Goal: Task Accomplishment & Management: Use online tool/utility

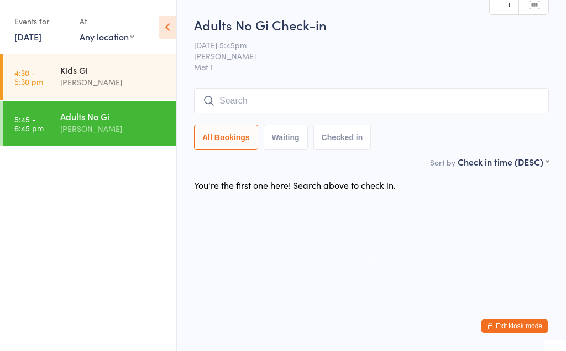
scroll to position [89, 0]
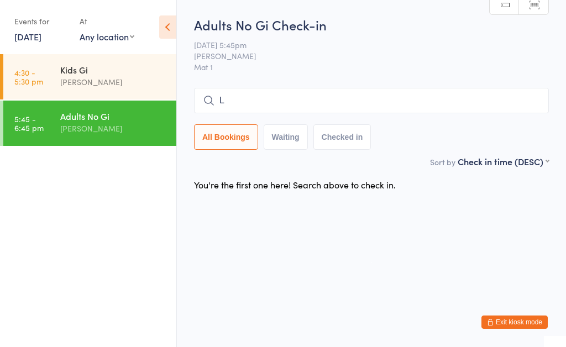
click at [360, 108] on input "L" at bounding box center [371, 100] width 355 height 25
click at [398, 96] on input "Laz’s" at bounding box center [371, 100] width 355 height 25
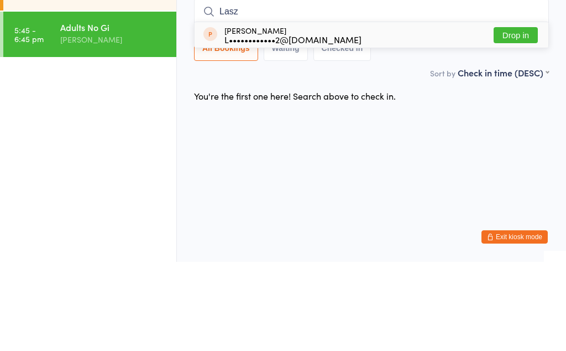
type input "Lasz"
click at [431, 111] on div "Laszlo Mendoza L••••••••••••2@gmail.com Drop in" at bounding box center [372, 123] width 354 height 25
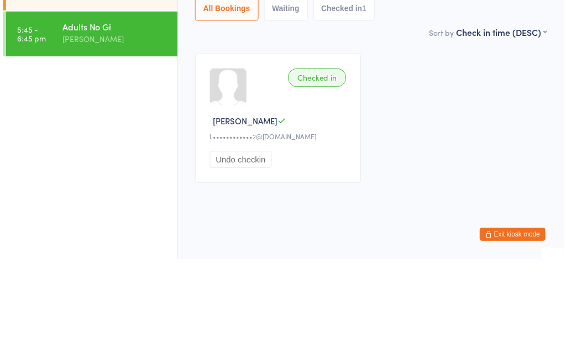
scroll to position [56, 0]
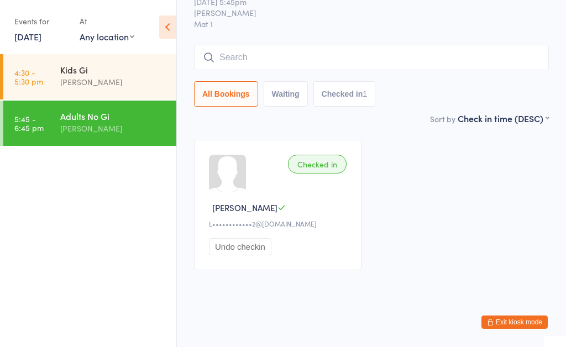
click at [357, 81] on button "Checked in 1" at bounding box center [345, 93] width 63 height 25
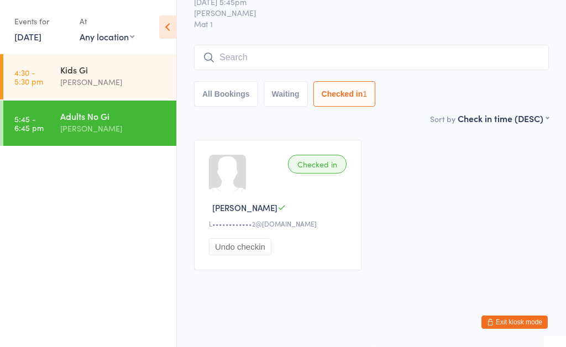
click at [110, 260] on ul "4:30 - 5:30 pm Kids Gi Neil Kyaw 5:45 - 6:45 pm Adults No Gi Neil Kyaw" at bounding box center [88, 200] width 176 height 293
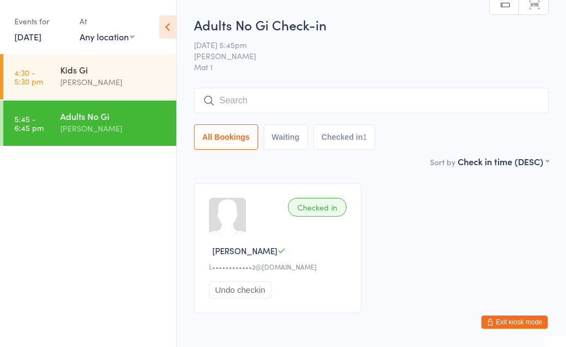
click at [295, 141] on button "Waiting" at bounding box center [286, 136] width 44 height 25
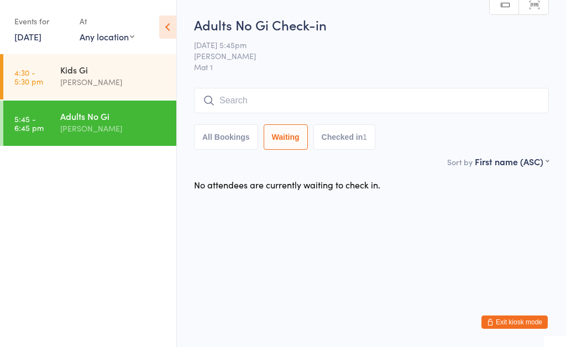
click at [231, 132] on button "All Bookings" at bounding box center [226, 136] width 64 height 25
select select "5"
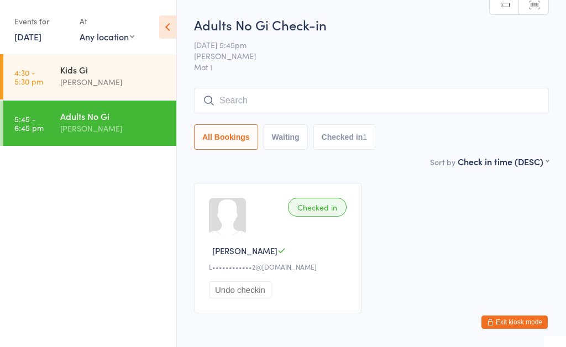
click at [382, 109] on input "search" at bounding box center [371, 100] width 355 height 25
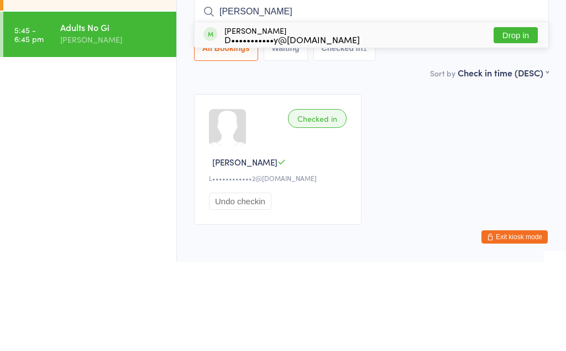
type input "Daniel"
click at [518, 116] on button "Drop in" at bounding box center [516, 124] width 44 height 16
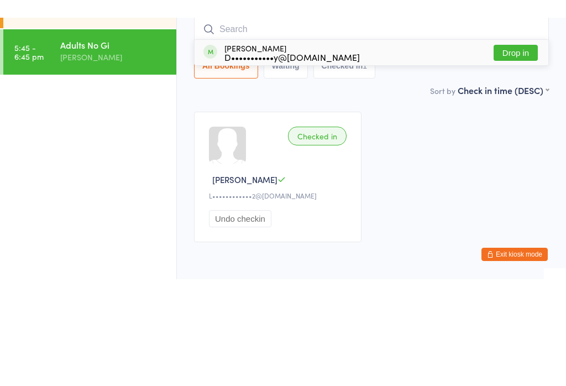
scroll to position [56, 0]
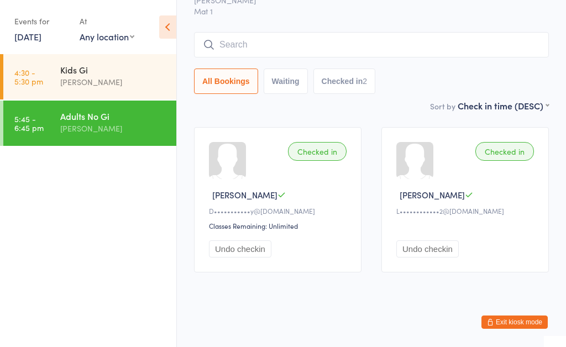
click at [473, 49] on input "search" at bounding box center [371, 44] width 355 height 25
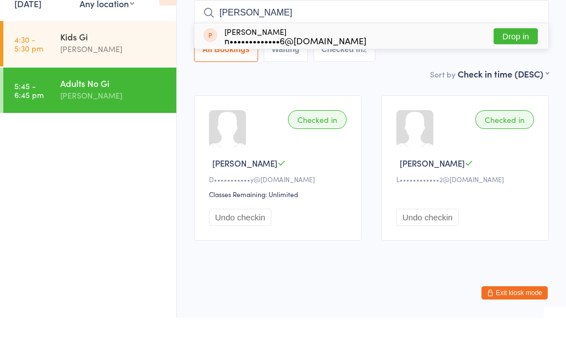
type input "Subhan Nazir"
click at [422, 56] on div "Subhan Nazir n•••••••••••••6@gmail.com Drop in" at bounding box center [372, 68] width 354 height 25
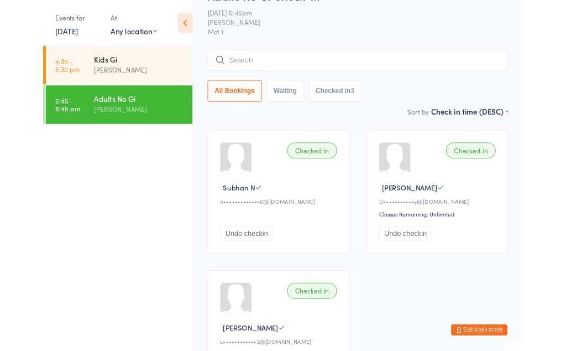
scroll to position [35, 0]
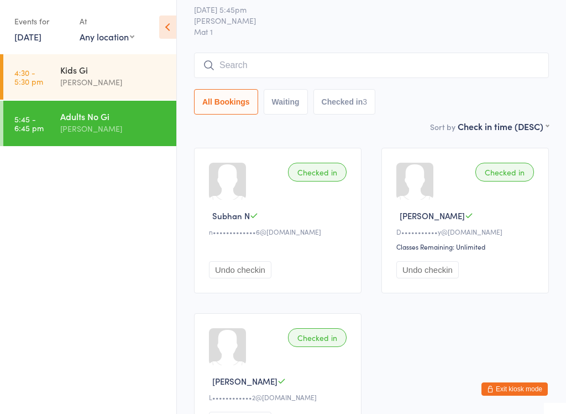
click at [456, 60] on input "search" at bounding box center [371, 65] width 355 height 25
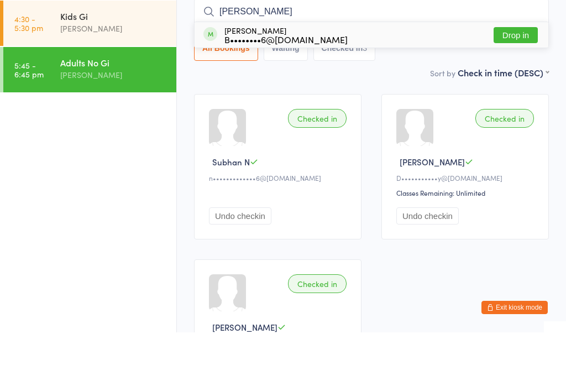
type input "Brian"
click at [512, 81] on button "Drop in" at bounding box center [516, 89] width 44 height 16
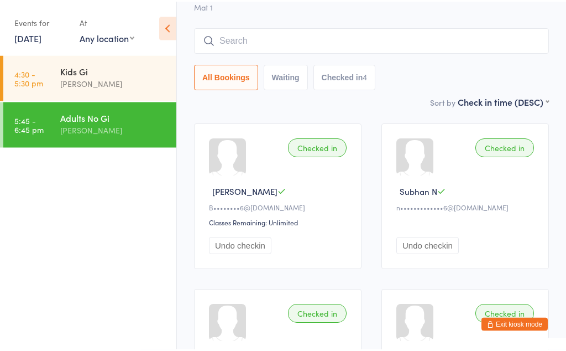
scroll to position [0, 0]
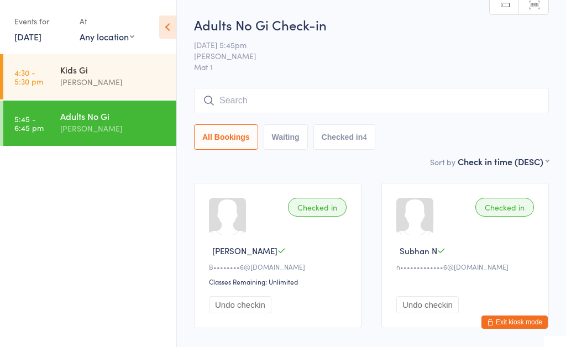
click at [383, 100] on input "search" at bounding box center [371, 100] width 355 height 25
click at [439, 101] on input "Ngwe" at bounding box center [371, 100] width 355 height 25
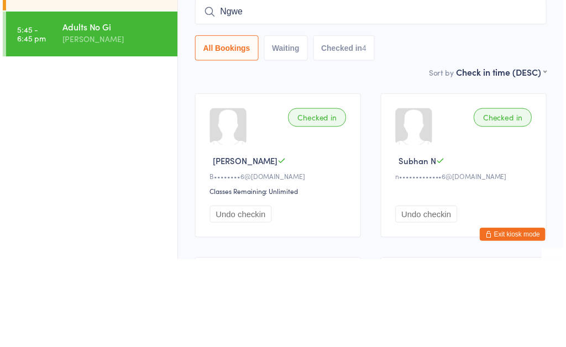
scroll to position [89, 0]
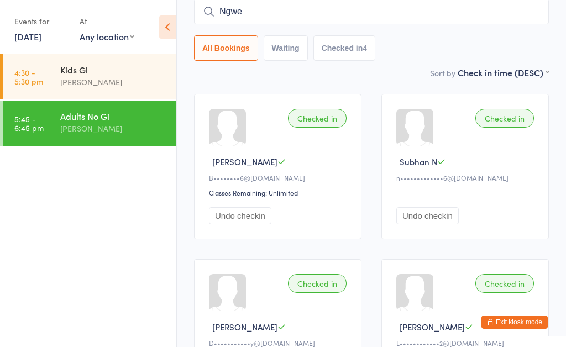
type input "Ngwe"
click at [290, 48] on button "Waiting" at bounding box center [286, 47] width 44 height 25
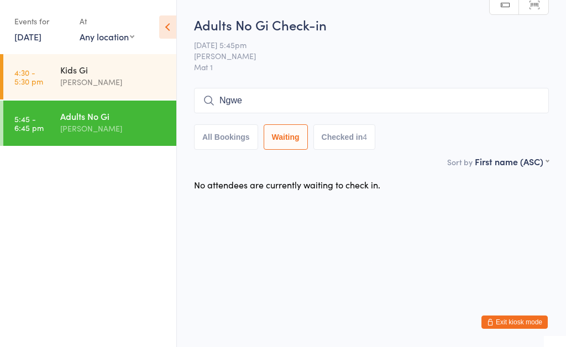
scroll to position [0, 0]
click at [522, 165] on select "First name (ASC) First name (DESC) Last name (ASC) Last name (DESC) Rank (ASC) …" at bounding box center [512, 159] width 74 height 9
click at [234, 140] on button "All Bookings" at bounding box center [226, 136] width 64 height 25
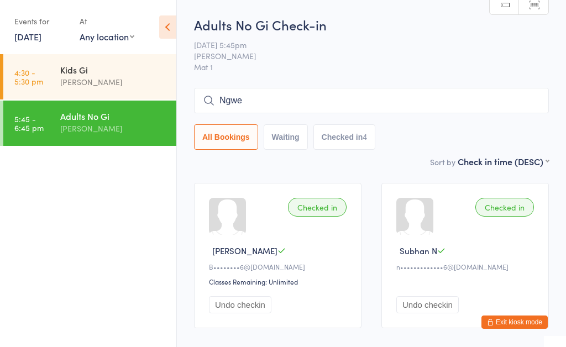
select select "5"
click at [482, 103] on input "Ngwe" at bounding box center [371, 100] width 355 height 25
click at [487, 100] on input "Ngwe" at bounding box center [371, 100] width 355 height 25
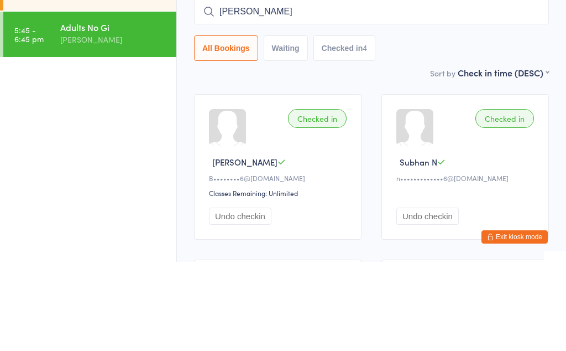
type input "N"
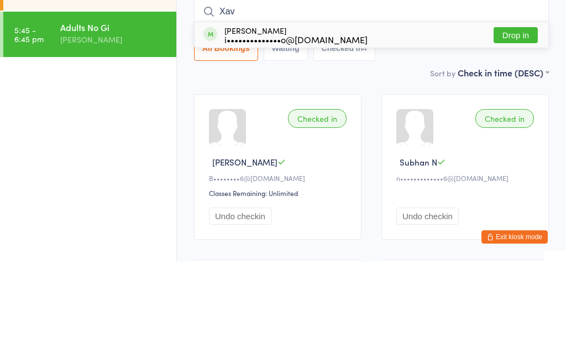
type input "Xav"
click at [522, 116] on button "Drop in" at bounding box center [516, 124] width 44 height 16
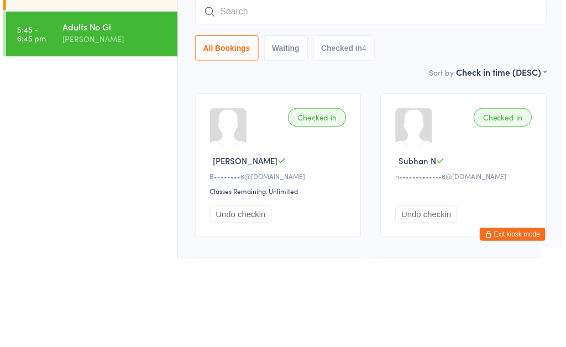
scroll to position [89, 0]
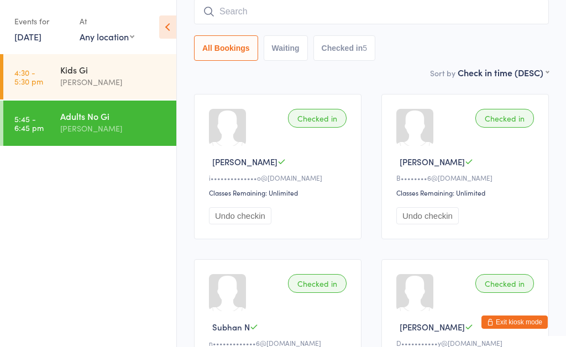
click at [245, 4] on input "search" at bounding box center [371, 11] width 355 height 25
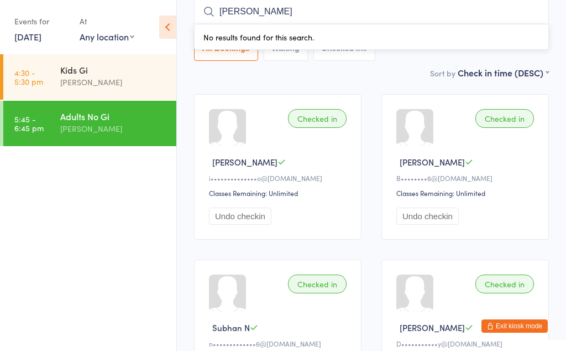
type input "[PERSON_NAME]"
click at [426, 75] on div "Sort by Check in time (DESC) First name (ASC) First name (DESC) Last name (ASC)…" at bounding box center [371, 72] width 355 height 12
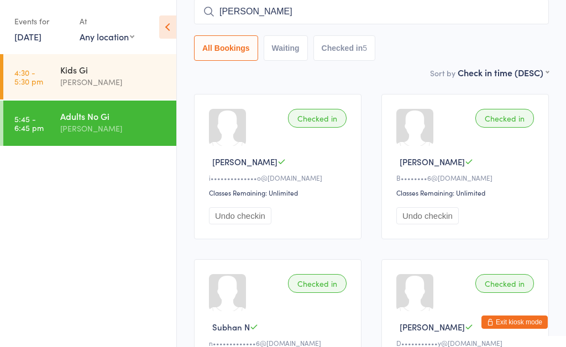
scroll to position [0, 0]
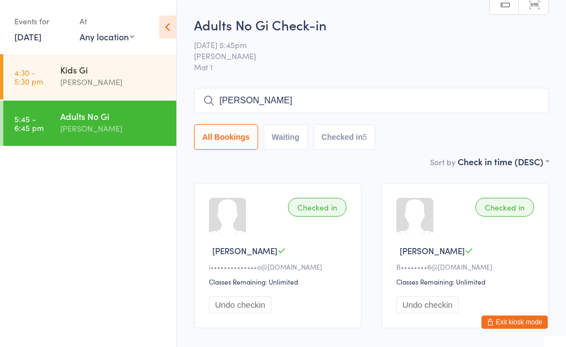
click at [542, 2] on link "Scanner input" at bounding box center [533, 4] width 29 height 21
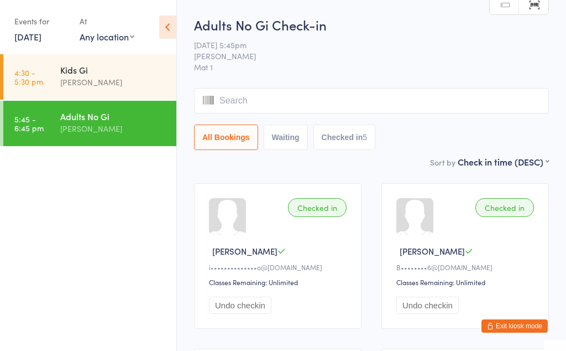
click at [389, 59] on span "[PERSON_NAME]" at bounding box center [363, 55] width 338 height 11
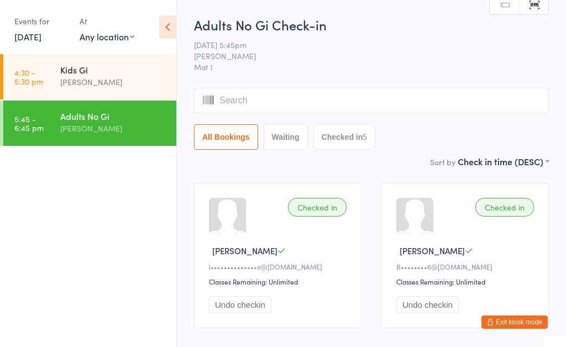
click at [516, 318] on button "Exit kiosk mode" at bounding box center [515, 322] width 66 height 13
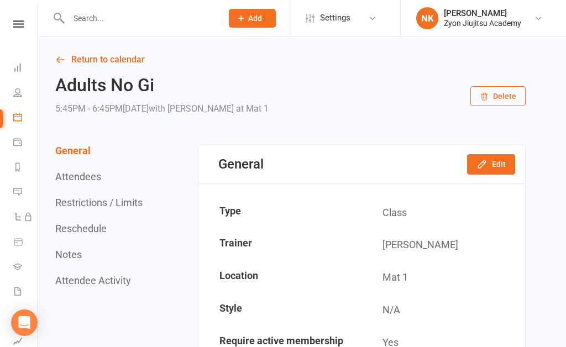
click at [0, 0] on div "Loading" at bounding box center [0, 0] width 0 height 0
click at [20, 94] on icon at bounding box center [17, 92] width 9 height 9
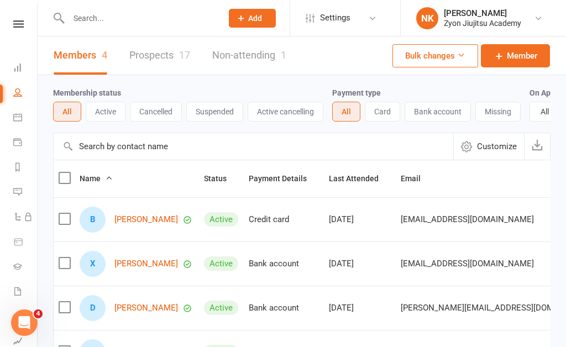
click at [168, 48] on link "Prospects 17" at bounding box center [159, 56] width 61 height 38
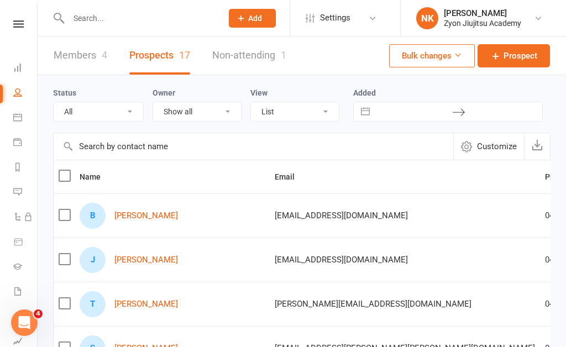
click at [90, 50] on link "Members 4" at bounding box center [81, 56] width 54 height 38
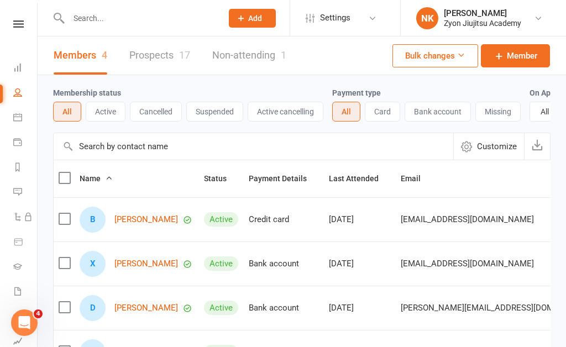
click at [19, 193] on icon at bounding box center [17, 192] width 9 height 9
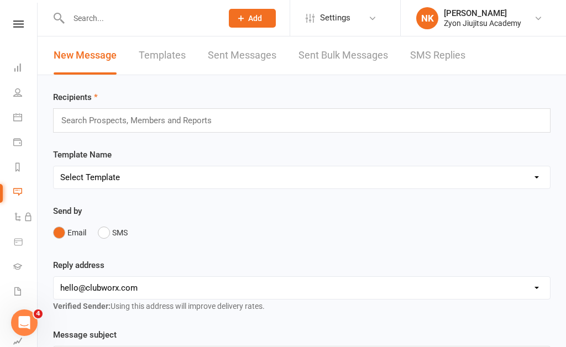
click at [25, 217] on icon at bounding box center [28, 216] width 9 height 9
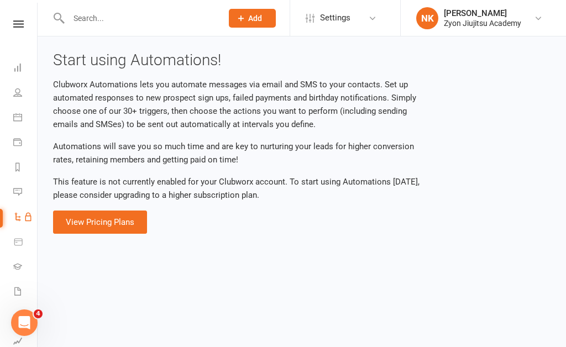
click at [21, 246] on icon at bounding box center [18, 242] width 8 height 7
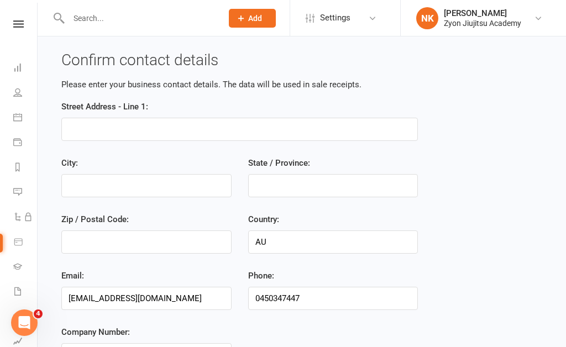
click at [24, 268] on link "Gradings" at bounding box center [25, 268] width 25 height 25
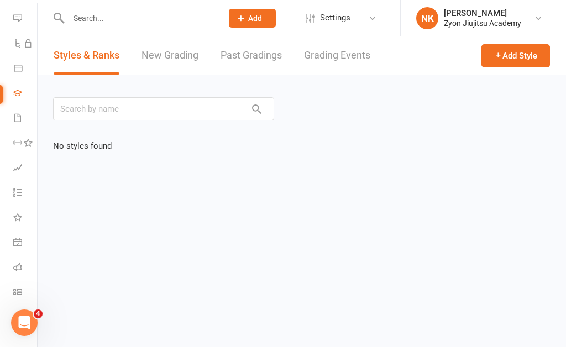
scroll to position [174, 0]
click at [23, 196] on link "Tasks" at bounding box center [25, 193] width 25 height 25
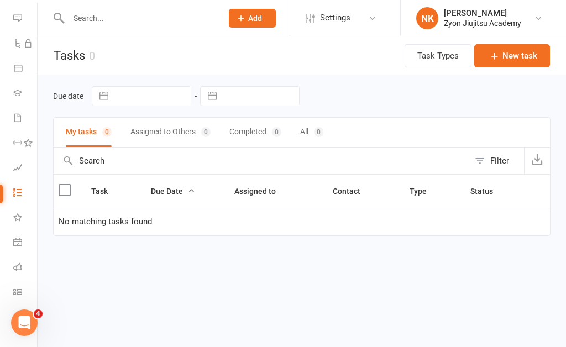
click at [21, 238] on icon at bounding box center [17, 242] width 9 height 9
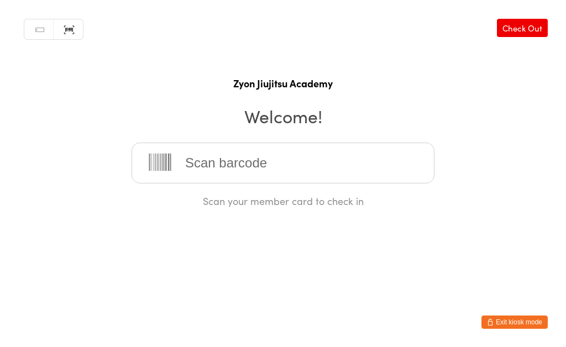
click at [523, 325] on button "Exit kiosk mode" at bounding box center [515, 322] width 66 height 13
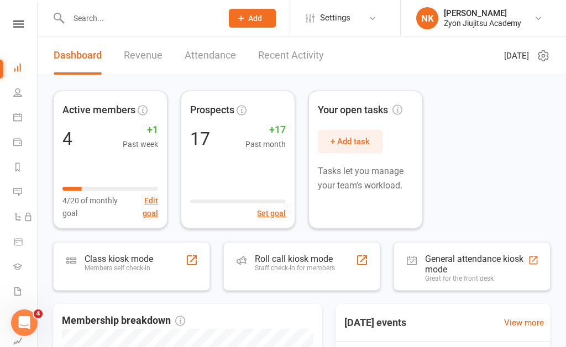
click at [23, 22] on icon at bounding box center [18, 23] width 11 height 7
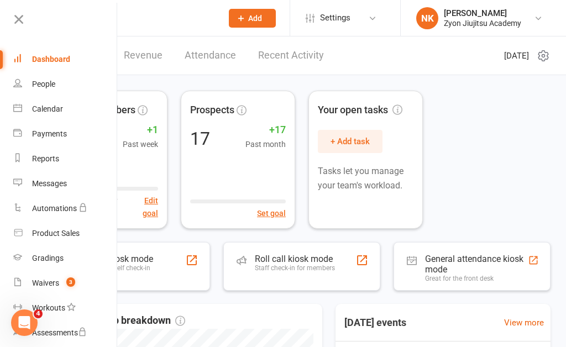
click at [81, 283] on link "Waivers 3" at bounding box center [65, 283] width 105 height 25
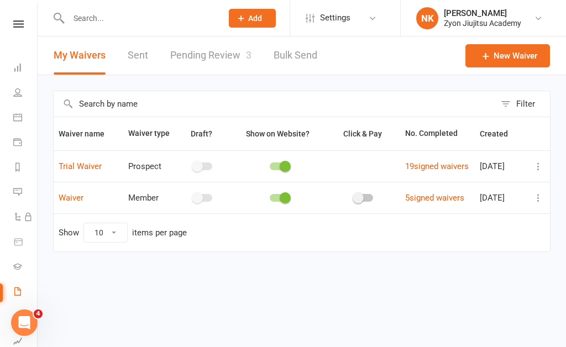
click at [207, 60] on link "Pending Review 3" at bounding box center [210, 56] width 81 height 38
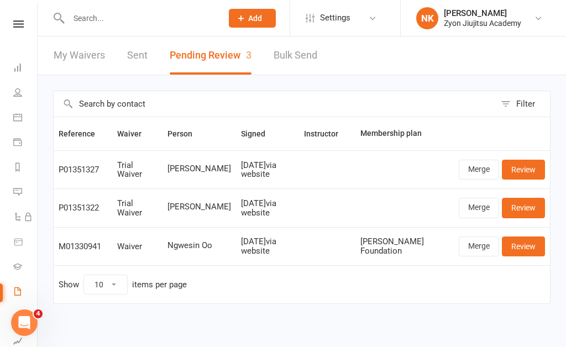
click at [529, 169] on link "Review" at bounding box center [523, 170] width 43 height 20
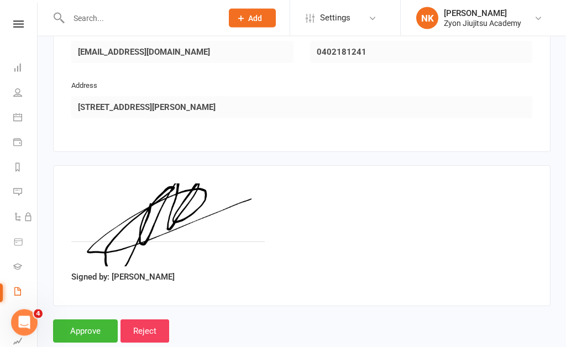
scroll to position [645, 0]
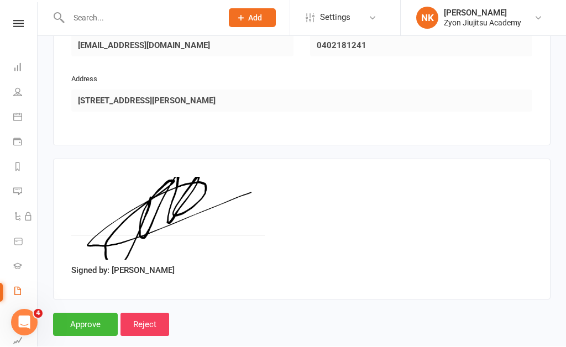
click at [92, 314] on input "Approve" at bounding box center [85, 325] width 65 height 23
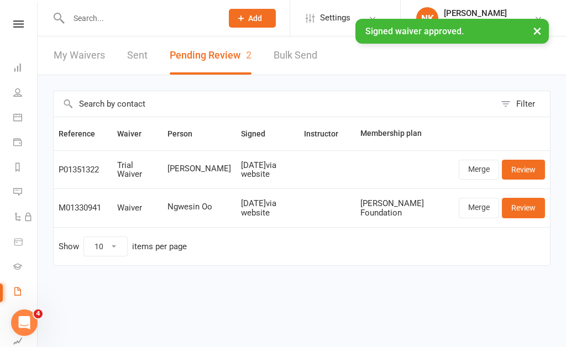
click at [532, 163] on link "Review" at bounding box center [523, 170] width 43 height 20
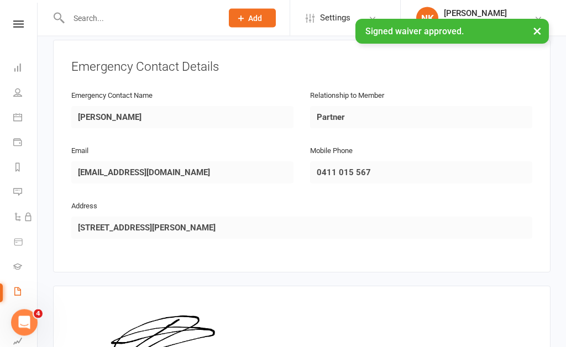
scroll to position [645, 0]
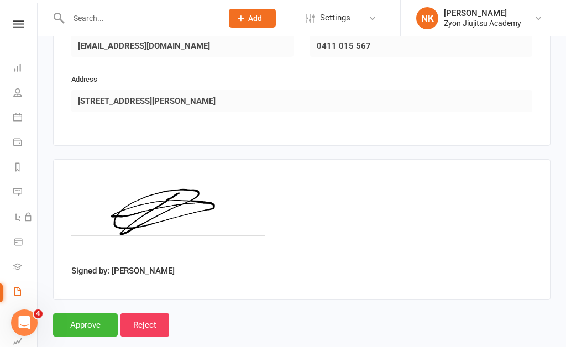
click at [91, 314] on input "Approve" at bounding box center [85, 325] width 65 height 23
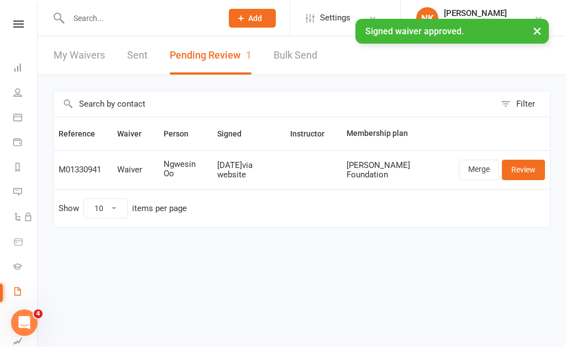
click at [86, 60] on link "My Waivers" at bounding box center [79, 56] width 51 height 38
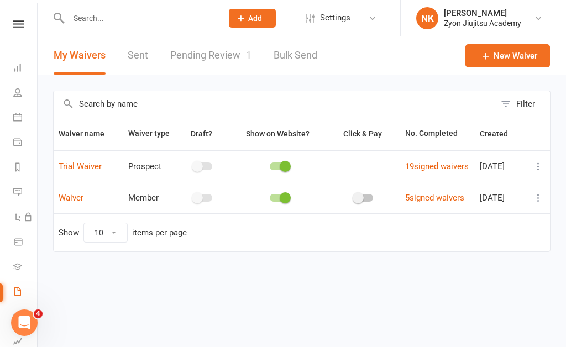
click at [24, 120] on link "Calendar" at bounding box center [25, 118] width 25 height 25
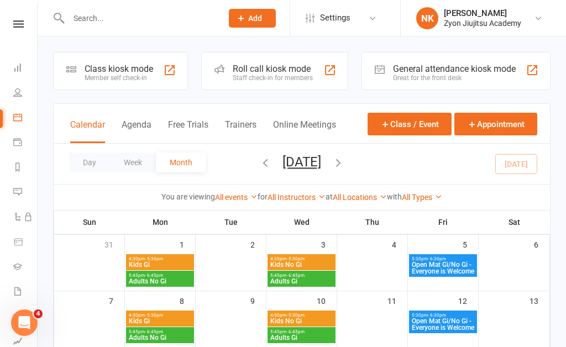
click at [167, 61] on div "Class kiosk mode Member self check-in" at bounding box center [120, 71] width 135 height 38
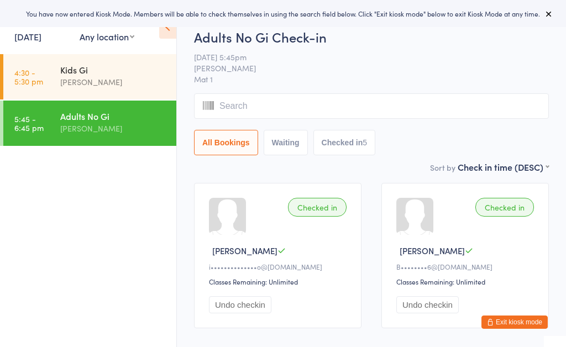
click at [323, 99] on input "search" at bounding box center [371, 105] width 355 height 25
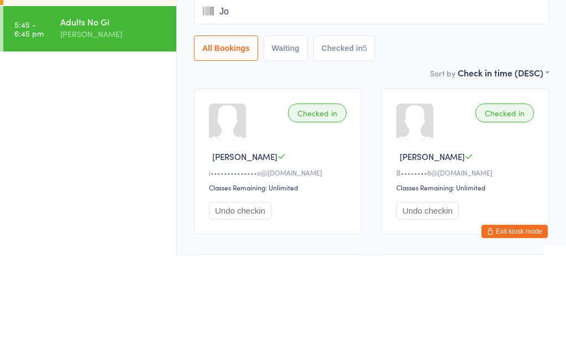
type input "Joh"
type input "n"
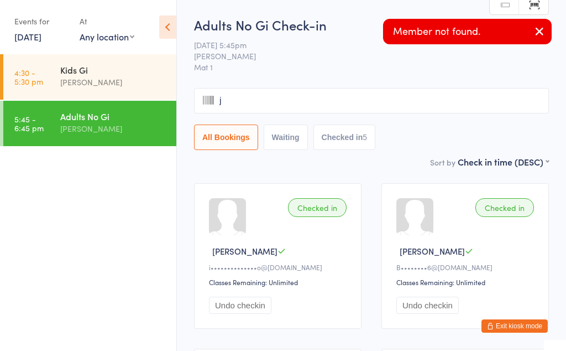
type input "jo"
type input "hn"
type input "Jo"
type input "j"
type input "o"
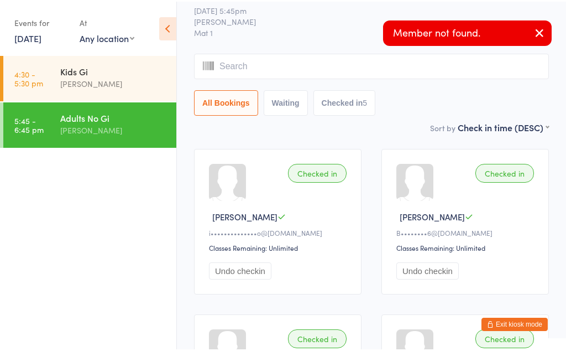
scroll to position [34, 0]
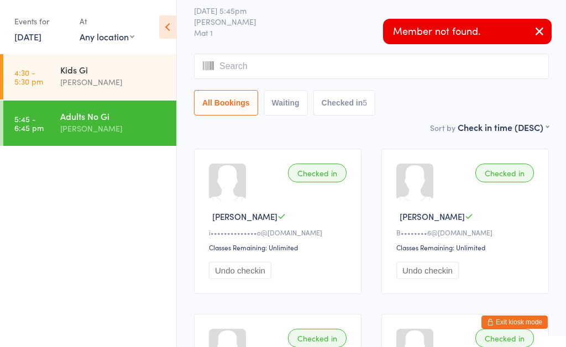
click at [356, 65] on input "search" at bounding box center [371, 66] width 355 height 25
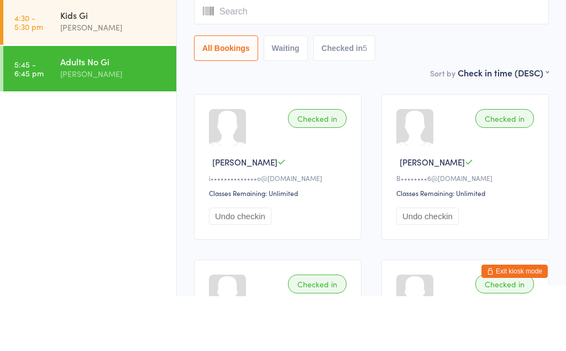
type input "J"
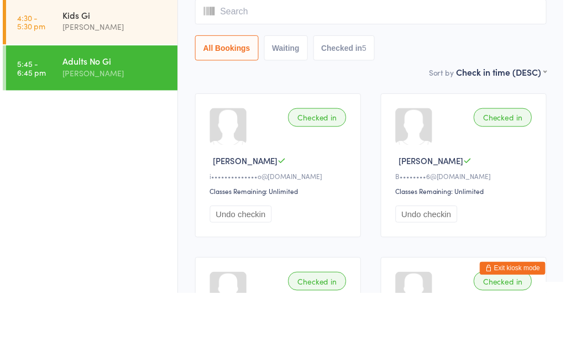
scroll to position [0, 0]
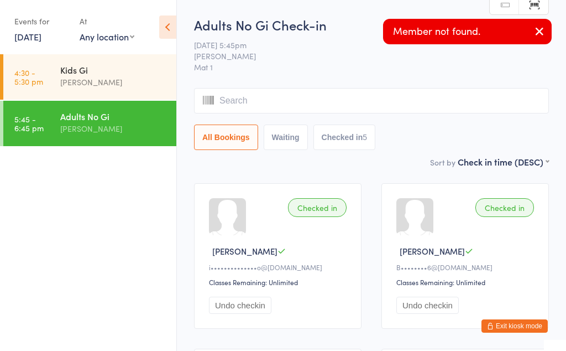
click at [535, 29] on icon "button" at bounding box center [539, 31] width 13 height 14
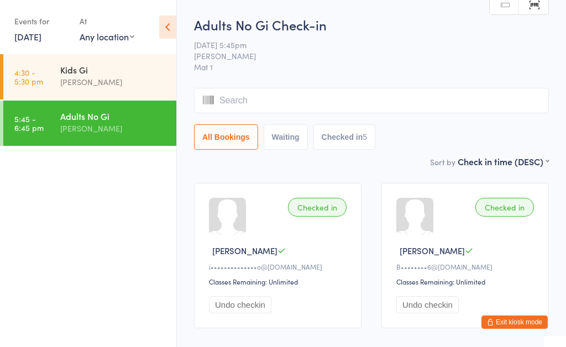
click at [530, 318] on button "Exit kiosk mode" at bounding box center [515, 322] width 66 height 13
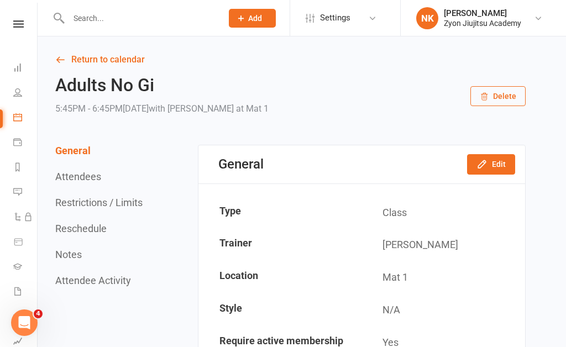
click at [26, 98] on link "People" at bounding box center [25, 93] width 25 height 25
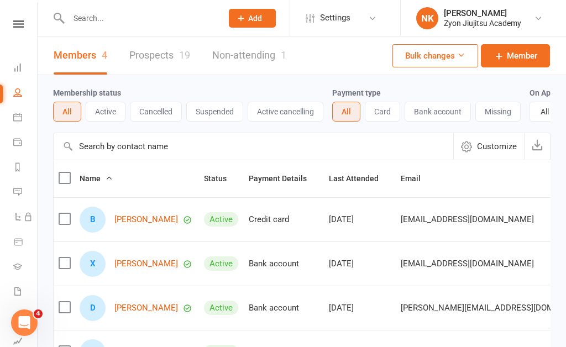
click at [169, 52] on link "Prospects 19" at bounding box center [159, 56] width 61 height 38
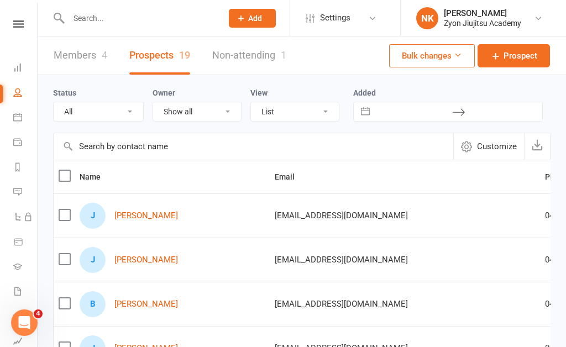
click at [19, 119] on icon at bounding box center [17, 117] width 9 height 9
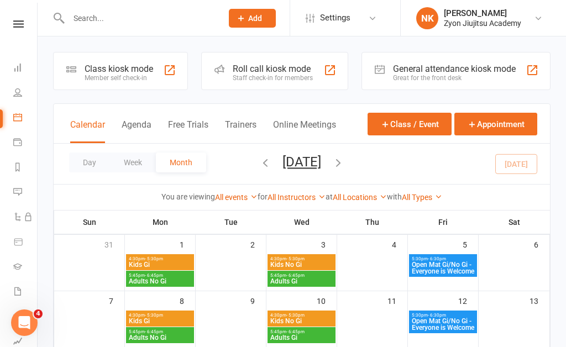
click at [171, 69] on div at bounding box center [169, 70] width 13 height 13
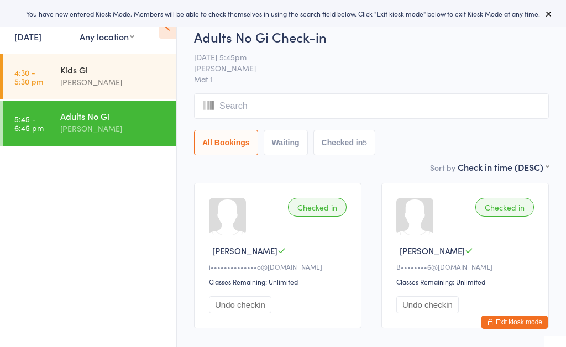
click at [303, 110] on input "search" at bounding box center [371, 105] width 355 height 25
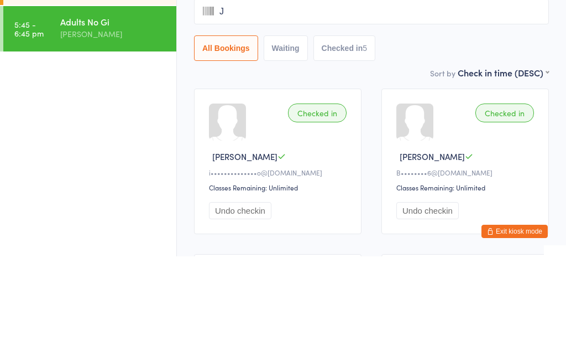
type input "Je"
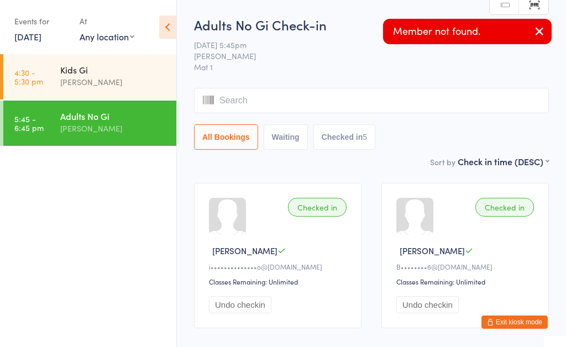
click at [518, 322] on button "Exit kiosk mode" at bounding box center [515, 322] width 66 height 13
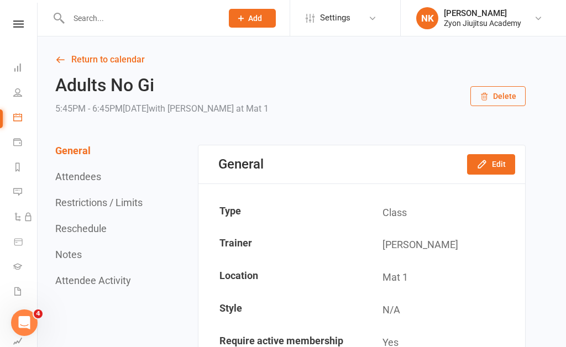
click at [18, 95] on icon at bounding box center [17, 92] width 9 height 9
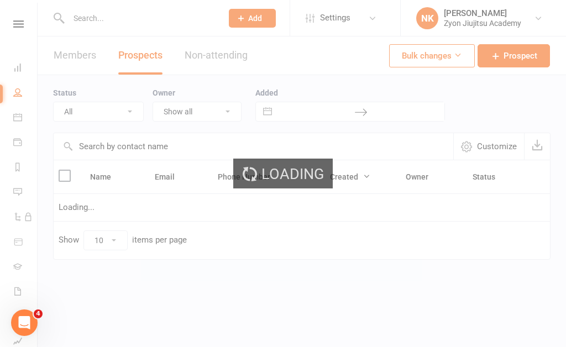
click at [17, 117] on div "Loading" at bounding box center [283, 173] width 566 height 347
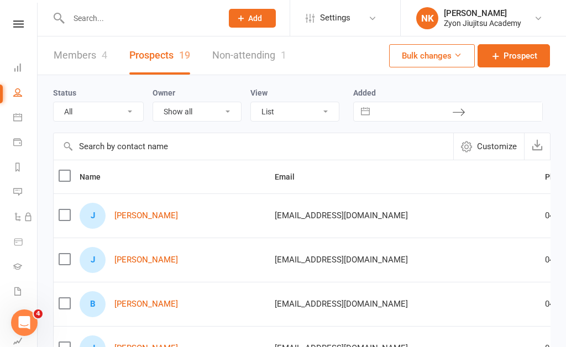
click at [17, 119] on icon at bounding box center [17, 117] width 9 height 9
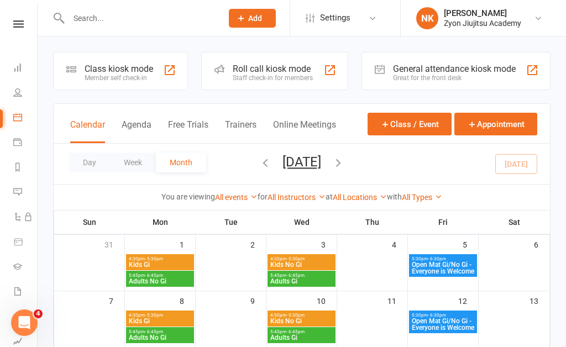
click at [325, 72] on div at bounding box center [330, 70] width 13 height 13
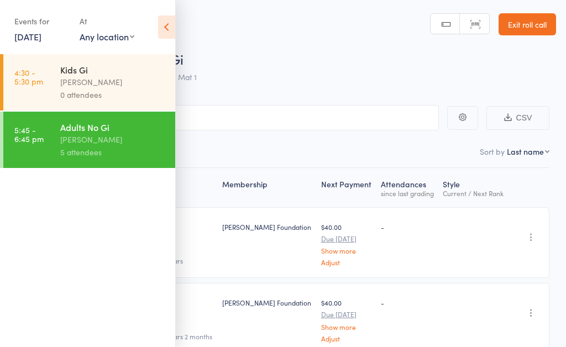
click at [323, 113] on input "search" at bounding box center [228, 117] width 423 height 25
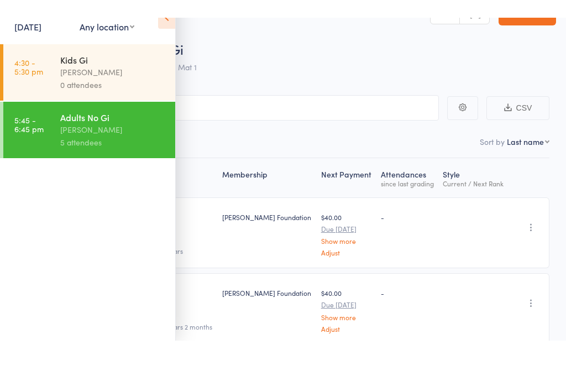
scroll to position [28, 0]
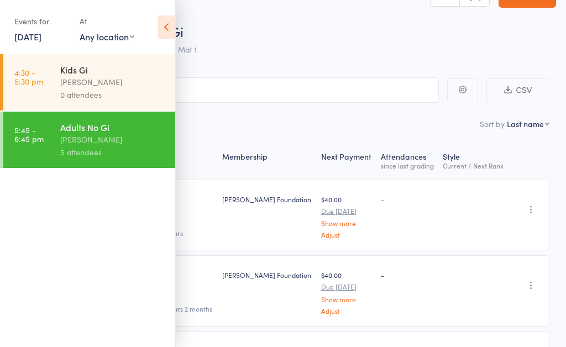
click at [166, 9] on div "Events for [DATE] [DATE] [DATE] Sun Mon Tue Wed Thu Fri Sat 36 31 01 02 03 04 0…" at bounding box center [87, 28] width 175 height 56
click at [166, 25] on icon at bounding box center [166, 26] width 17 height 23
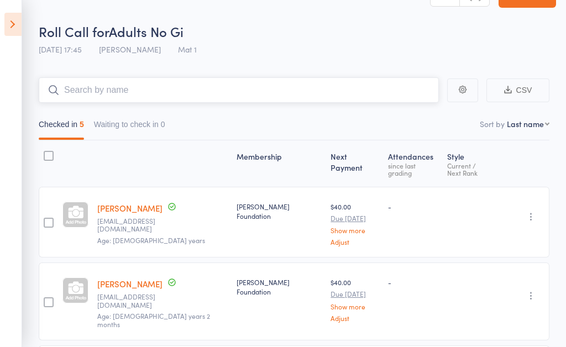
click at [243, 88] on input "search" at bounding box center [239, 89] width 400 height 25
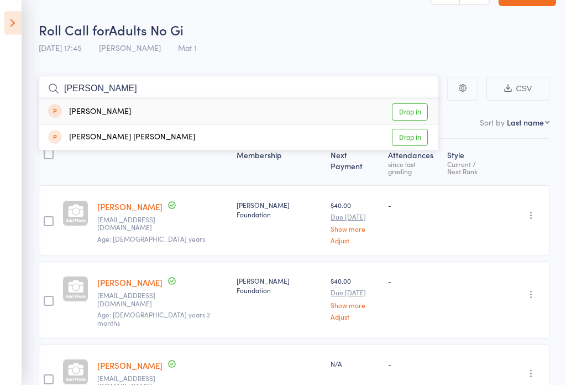
type input "[PERSON_NAME]"
click at [415, 108] on link "Drop in" at bounding box center [410, 113] width 36 height 17
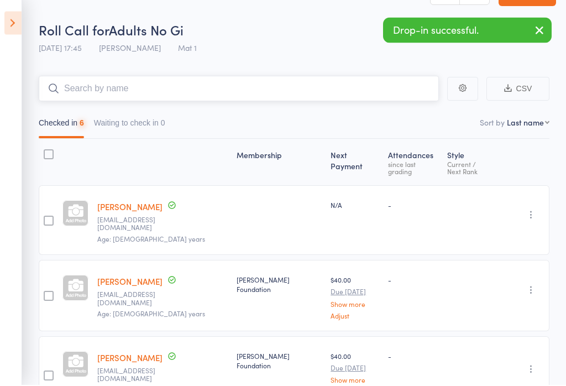
click at [290, 89] on input "search" at bounding box center [239, 89] width 400 height 25
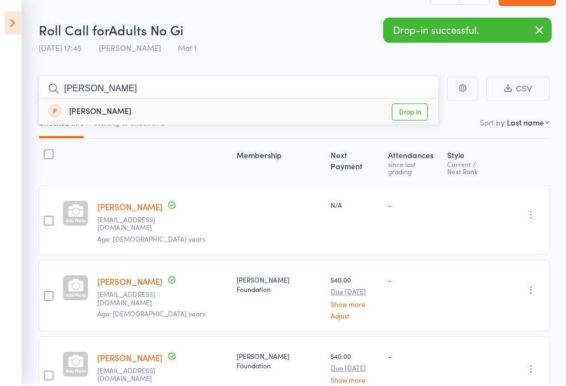
type input "[PERSON_NAME]"
click at [408, 112] on link "Drop in" at bounding box center [410, 113] width 36 height 17
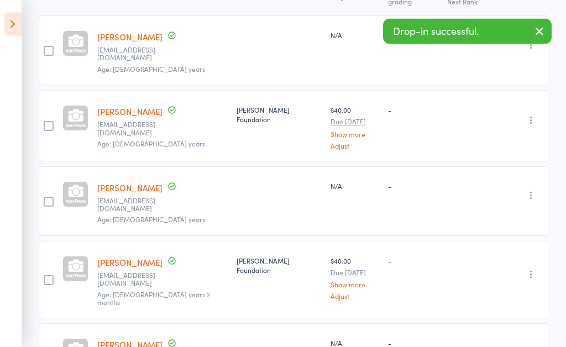
scroll to position [0, 0]
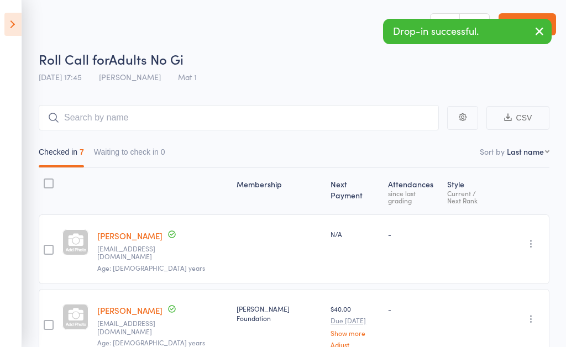
click at [19, 24] on icon at bounding box center [12, 24] width 17 height 23
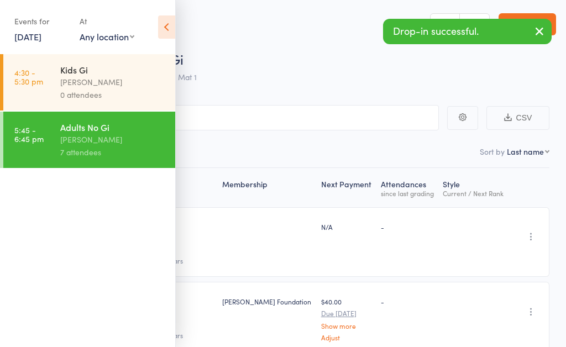
click at [535, 21] on link "Exit roll call" at bounding box center [528, 24] width 58 height 22
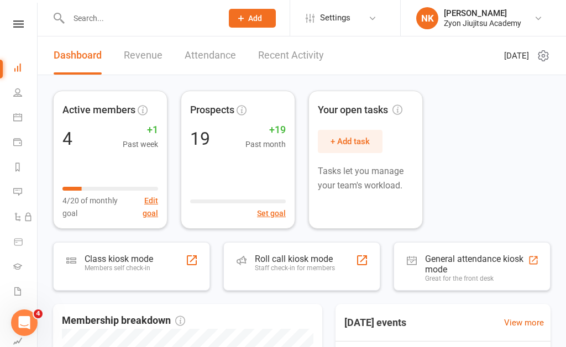
click at [23, 122] on link "Calendar" at bounding box center [25, 118] width 25 height 25
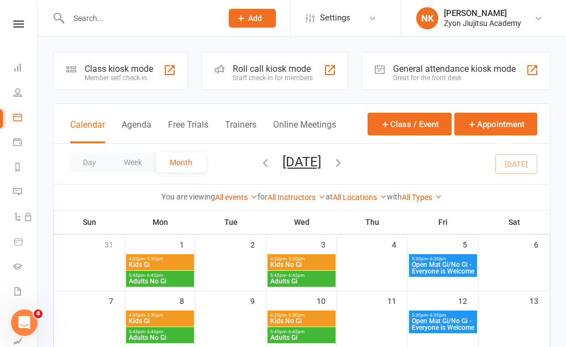
click at [171, 67] on div at bounding box center [169, 70] width 13 height 13
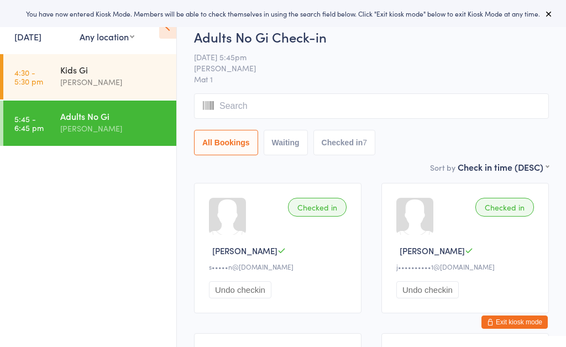
click at [303, 102] on input "search" at bounding box center [371, 105] width 355 height 25
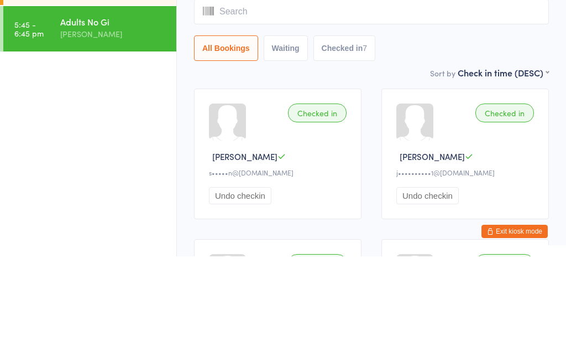
type input "J"
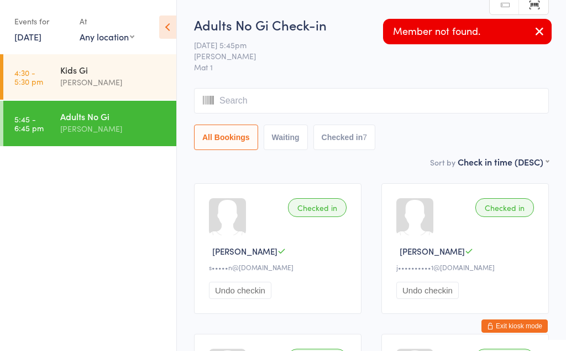
click at [535, 30] on icon "button" at bounding box center [539, 31] width 13 height 14
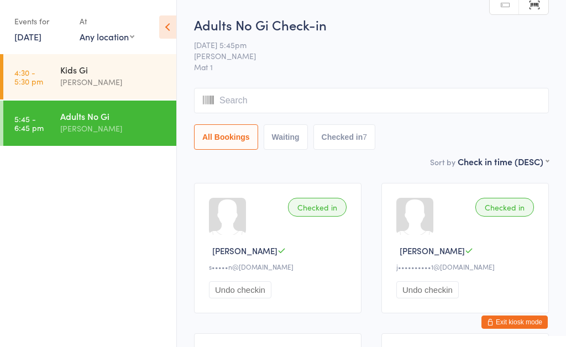
click at [506, 12] on link "Manual search" at bounding box center [504, 4] width 29 height 21
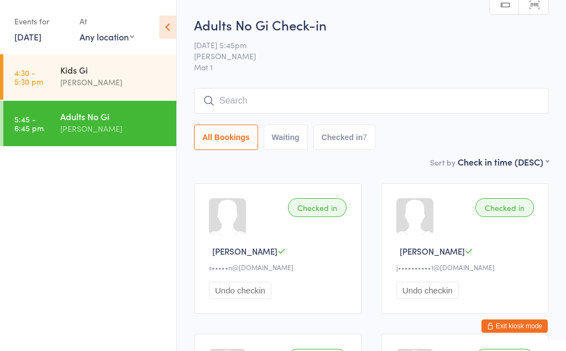
click at [403, 97] on input "search" at bounding box center [371, 100] width 355 height 25
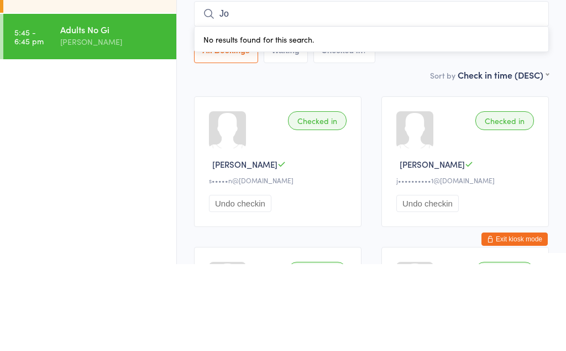
type input "J"
